Goal: Task Accomplishment & Management: Use online tool/utility

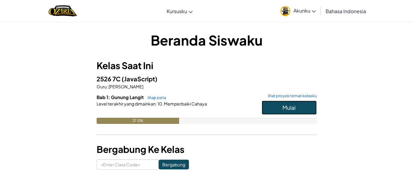
click at [290, 104] on button "Mulai" at bounding box center [289, 108] width 55 height 14
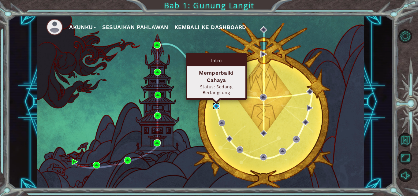
click at [216, 106] on img at bounding box center [215, 106] width 7 height 7
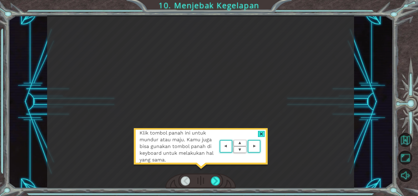
click at [264, 131] on div at bounding box center [261, 134] width 7 height 6
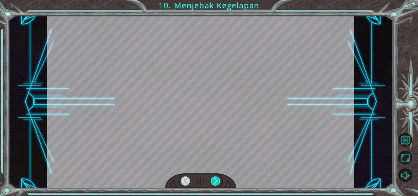
click at [217, 182] on div at bounding box center [215, 180] width 9 height 9
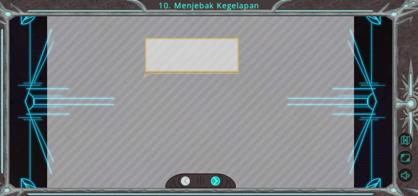
click at [217, 182] on div at bounding box center [215, 180] width 9 height 9
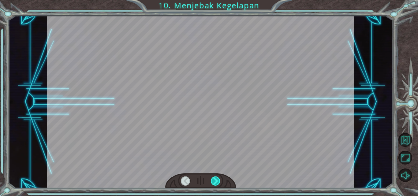
click at [217, 182] on div at bounding box center [215, 180] width 9 height 9
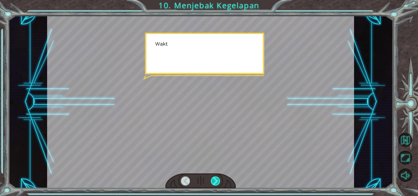
click at [217, 182] on div at bounding box center [215, 180] width 9 height 9
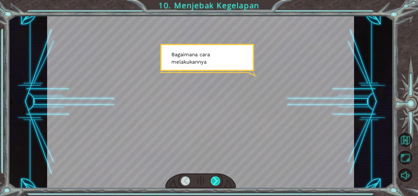
click at [217, 182] on div at bounding box center [215, 180] width 9 height 9
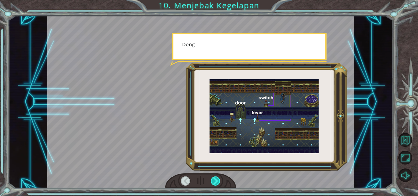
click at [216, 182] on div at bounding box center [215, 180] width 9 height 9
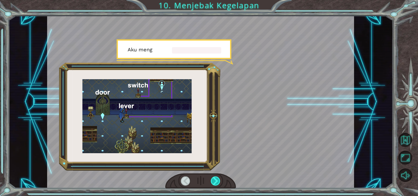
click at [216, 182] on div at bounding box center [215, 180] width 9 height 9
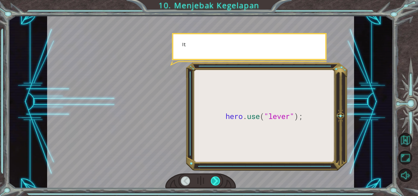
click at [216, 182] on div at bounding box center [215, 180] width 9 height 9
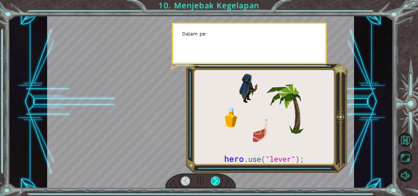
click at [216, 182] on div at bounding box center [215, 180] width 9 height 9
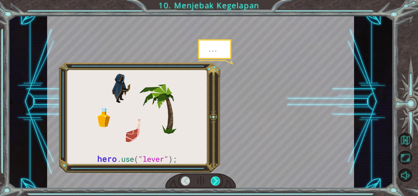
click at [216, 182] on div at bounding box center [215, 180] width 9 height 9
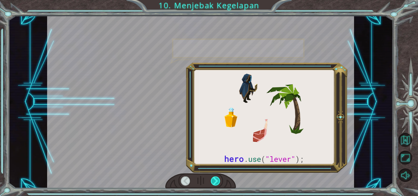
click at [216, 182] on div at bounding box center [215, 180] width 9 height 9
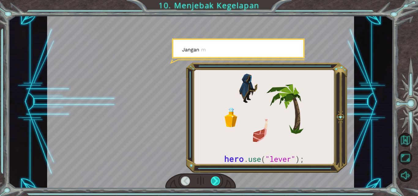
click at [216, 182] on div at bounding box center [215, 180] width 9 height 9
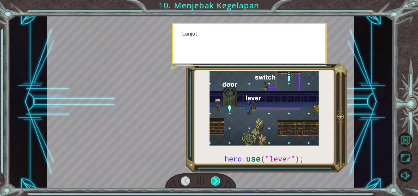
click at [216, 182] on div at bounding box center [215, 180] width 9 height 9
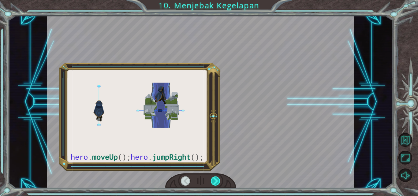
click at [216, 182] on div at bounding box center [215, 180] width 9 height 9
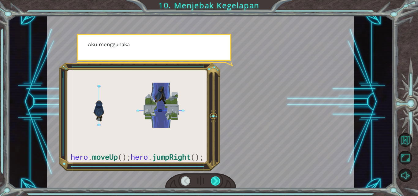
click at [216, 182] on div at bounding box center [215, 180] width 9 height 9
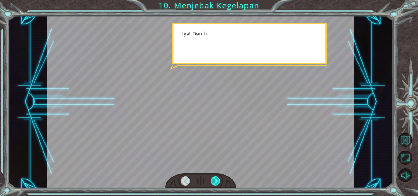
click at [216, 182] on div at bounding box center [215, 180] width 9 height 9
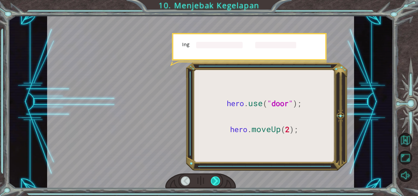
click at [216, 182] on div at bounding box center [215, 180] width 9 height 9
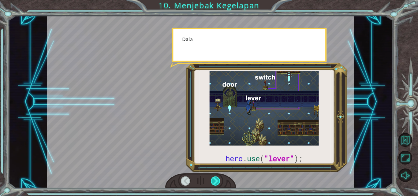
click at [216, 182] on div at bounding box center [215, 180] width 9 height 9
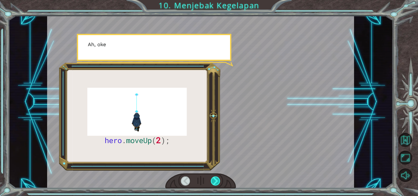
click at [216, 182] on div at bounding box center [215, 180] width 9 height 9
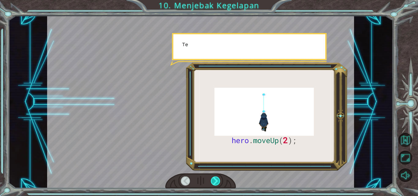
click at [216, 182] on div at bounding box center [215, 180] width 9 height 9
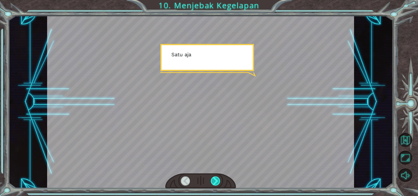
click at [216, 182] on div at bounding box center [215, 180] width 9 height 9
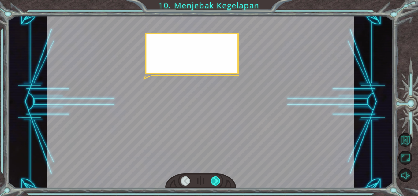
click at [216, 182] on div at bounding box center [215, 180] width 9 height 9
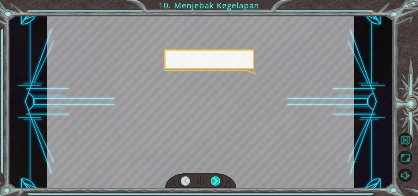
click at [216, 182] on div at bounding box center [215, 180] width 9 height 9
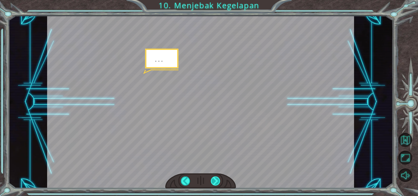
click at [216, 182] on div at bounding box center [215, 180] width 9 height 9
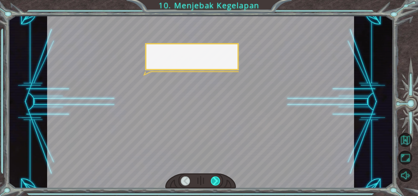
click at [216, 182] on div at bounding box center [215, 180] width 9 height 9
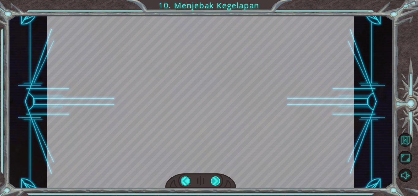
click at [216, 182] on div at bounding box center [215, 180] width 9 height 9
click at [216, 0] on div "hero . moveUp ( 2 ); B e f o r e w e c a n t r a p t h e D a r k n e s s w i t …" at bounding box center [209, 0] width 418 height 0
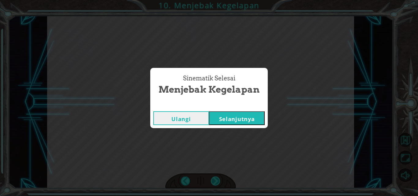
click at [216, 182] on div "Sinematik Selesai Menjebak Kegelapan Ulangi Selanjutnya" at bounding box center [209, 98] width 418 height 196
click at [235, 123] on button "Selanjutnya" at bounding box center [237, 118] width 56 height 14
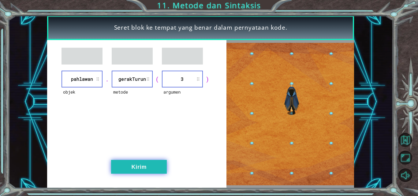
click at [145, 166] on button "Kirim" at bounding box center [139, 167] width 56 height 14
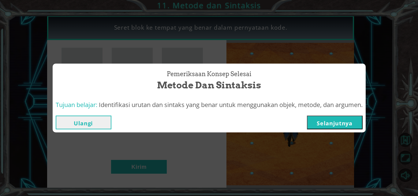
click at [326, 120] on button "Selanjutnya" at bounding box center [335, 123] width 56 height 14
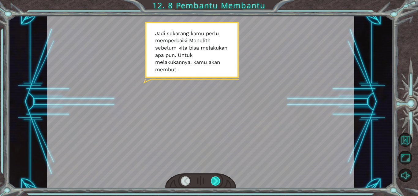
click at [212, 179] on div at bounding box center [215, 180] width 9 height 9
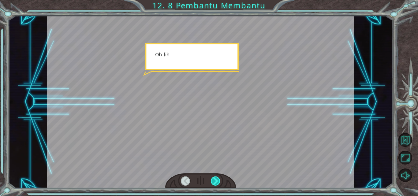
click at [212, 179] on div at bounding box center [215, 180] width 9 height 9
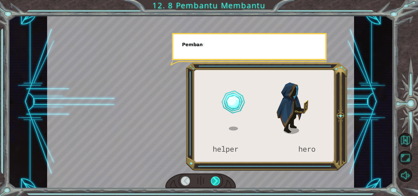
click at [212, 179] on div at bounding box center [215, 180] width 9 height 9
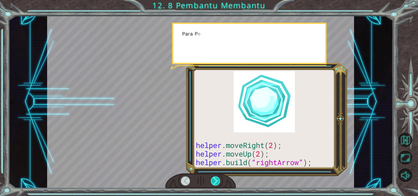
click at [212, 179] on div at bounding box center [215, 180] width 9 height 9
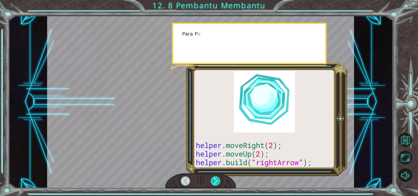
click at [212, 179] on div at bounding box center [215, 180] width 9 height 9
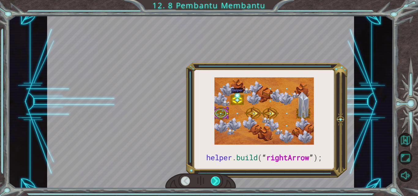
click at [212, 179] on div at bounding box center [215, 180] width 9 height 9
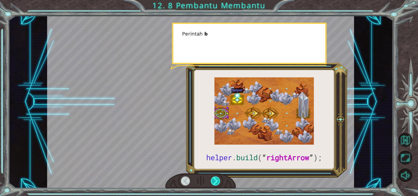
click at [212, 179] on div at bounding box center [215, 180] width 9 height 9
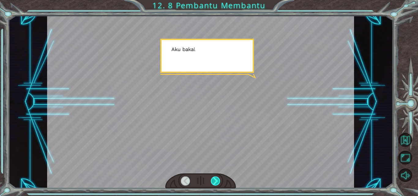
click at [212, 179] on div at bounding box center [215, 180] width 9 height 9
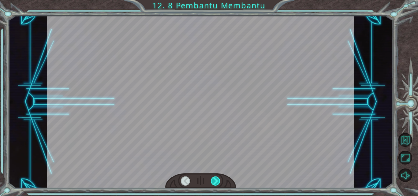
click at [212, 179] on div at bounding box center [215, 180] width 9 height 9
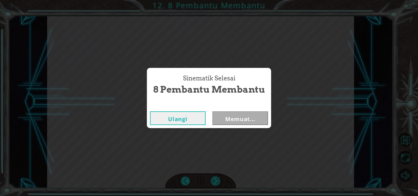
click at [212, 0] on div "helper . build ( “ rightArrow ” ); J a d i s e k a r a n g k a m u p e r l u m …" at bounding box center [209, 0] width 418 height 0
click at [212, 179] on div "Sinematik Selesai 8 Pembantu Membantu Ulangi Memuat..." at bounding box center [209, 98] width 418 height 196
click at [235, 115] on button "Selanjutnya" at bounding box center [240, 118] width 56 height 14
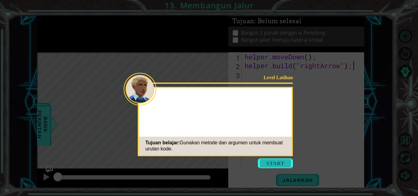
click at [271, 161] on button "Start" at bounding box center [275, 163] width 35 height 10
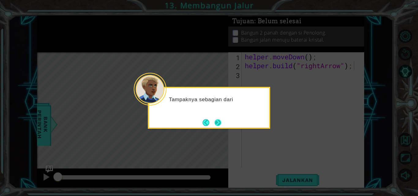
click at [218, 122] on button "Next" at bounding box center [217, 122] width 7 height 7
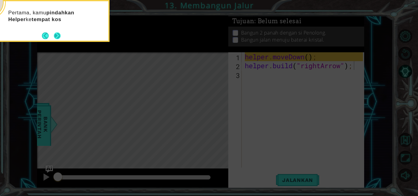
click at [57, 36] on button "Next" at bounding box center [57, 35] width 9 height 9
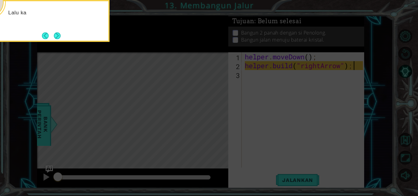
click at [57, 36] on button "Next" at bounding box center [57, 35] width 7 height 7
